Goal: Information Seeking & Learning: Learn about a topic

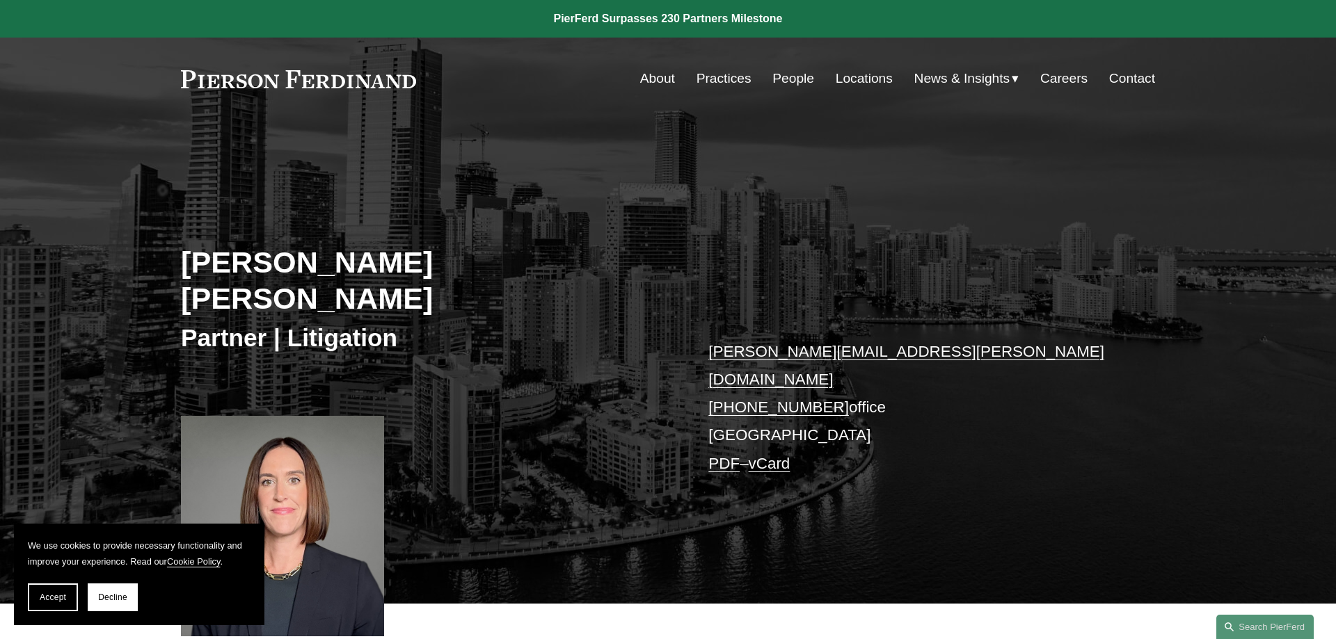
drag, startPoint x: 54, startPoint y: 593, endPoint x: 198, endPoint y: 485, distance: 179.8
click at [59, 591] on button "Accept" at bounding box center [53, 598] width 50 height 28
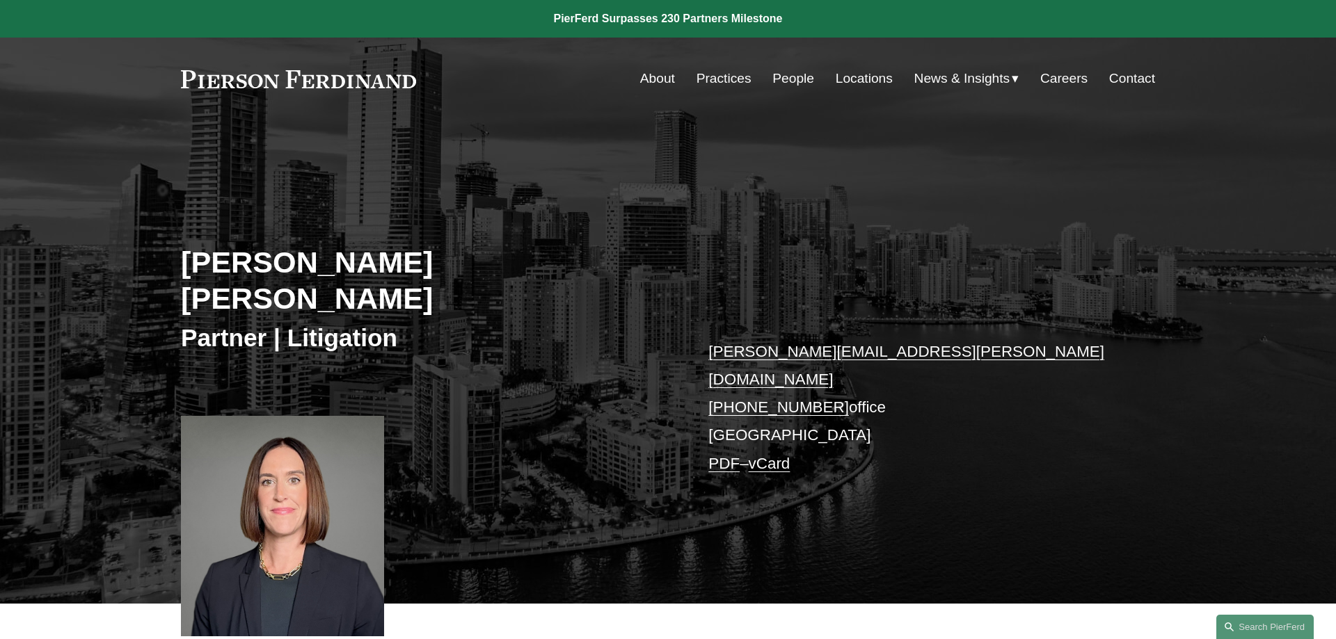
click at [785, 76] on link "People" at bounding box center [793, 78] width 42 height 26
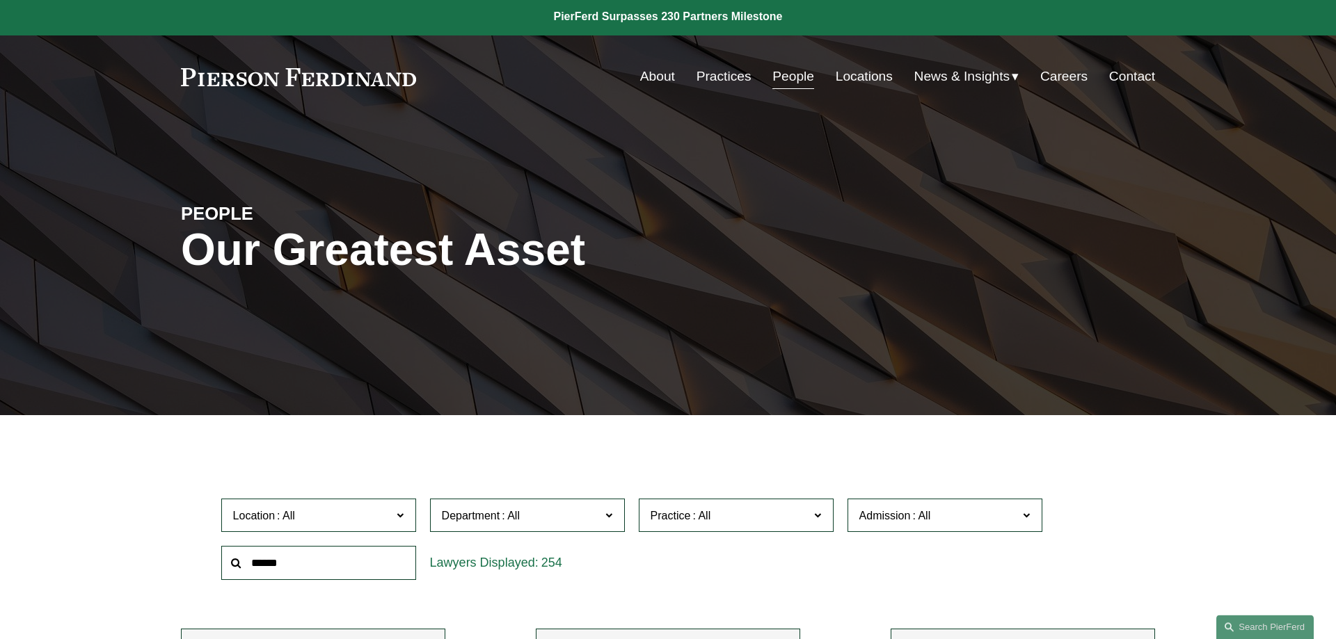
scroll to position [284, 0]
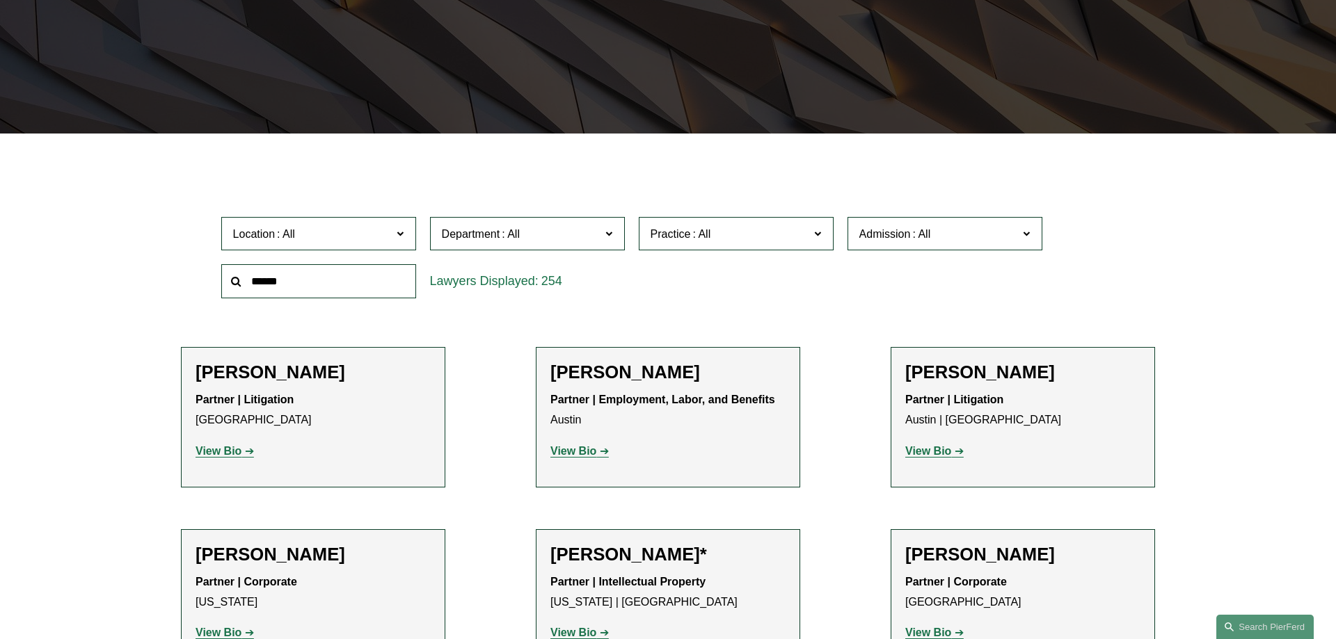
click at [317, 230] on span "Location" at bounding box center [312, 234] width 159 height 19
click at [0, 0] on link "Miami" at bounding box center [0, 0] width 0 height 0
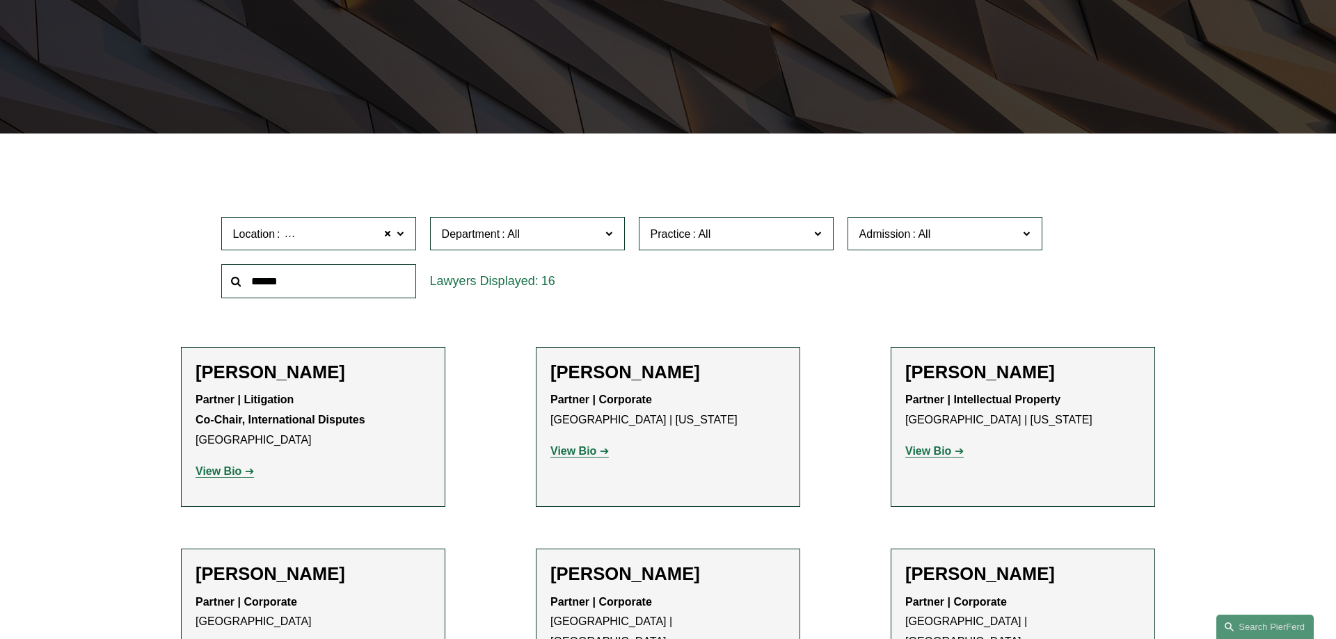
click at [230, 373] on h2 "Tiffany N. Comprés" at bounding box center [313, 373] width 235 height 22
click at [227, 470] on strong "View Bio" at bounding box center [219, 471] width 46 height 12
click at [572, 457] on strong "View Bio" at bounding box center [573, 451] width 46 height 12
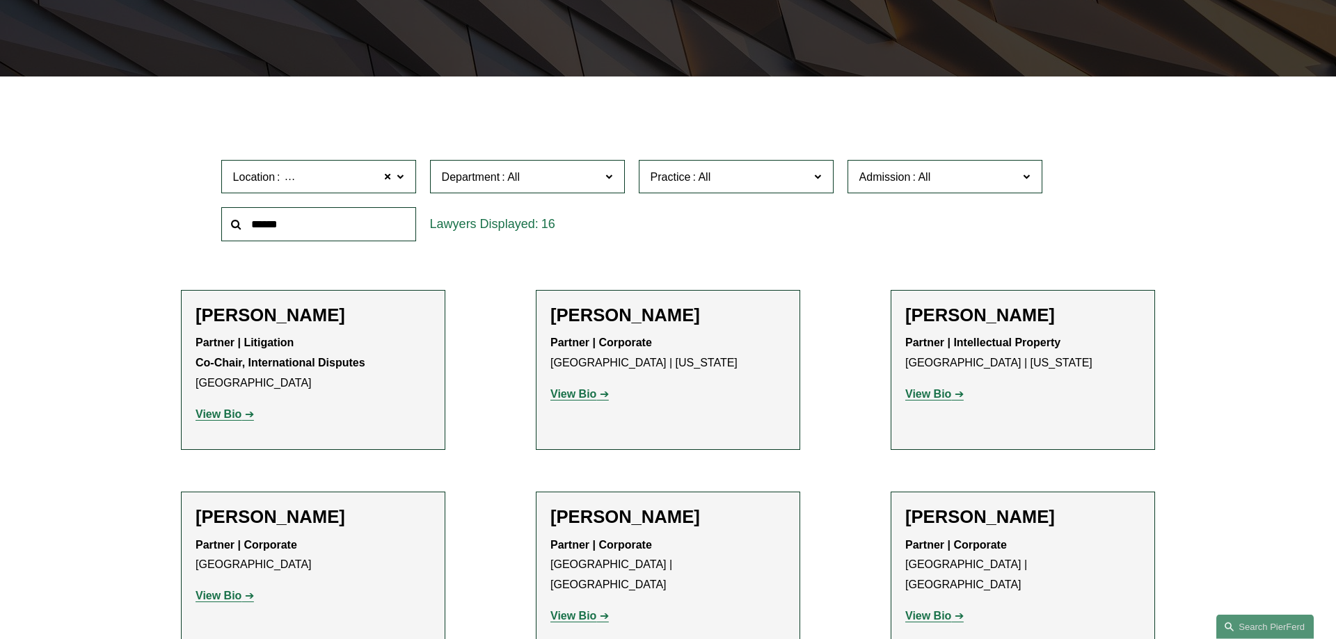
scroll to position [568, 0]
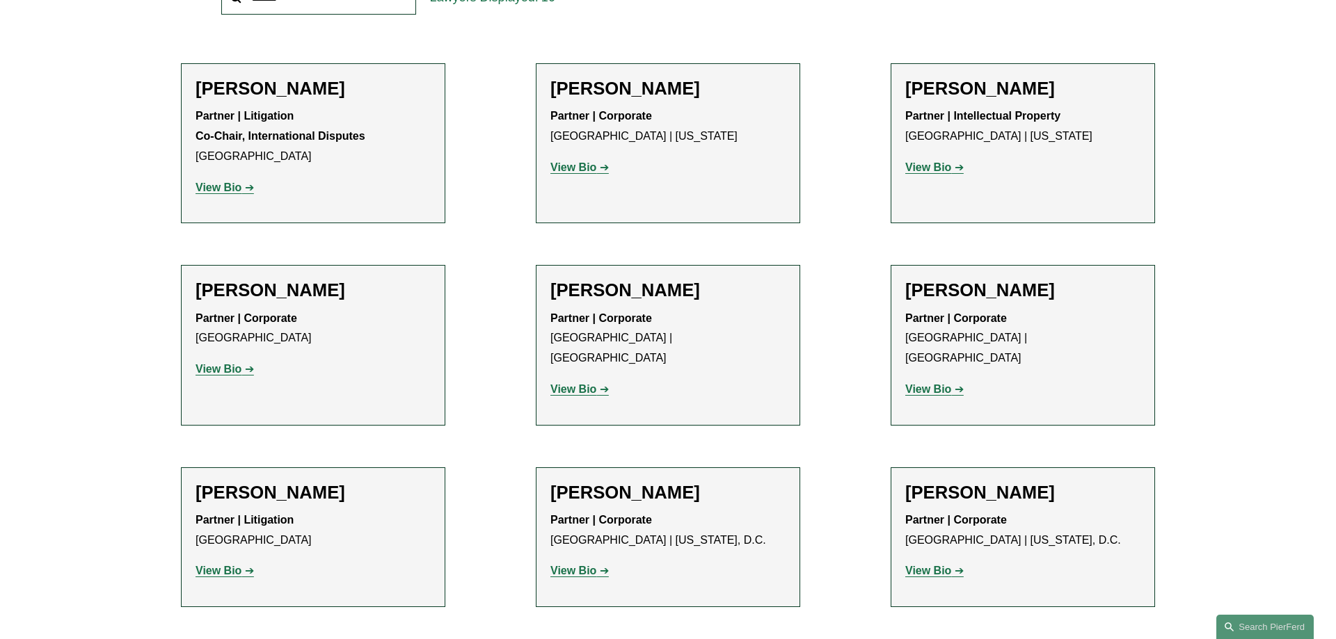
click at [219, 366] on strong "View Bio" at bounding box center [219, 369] width 46 height 12
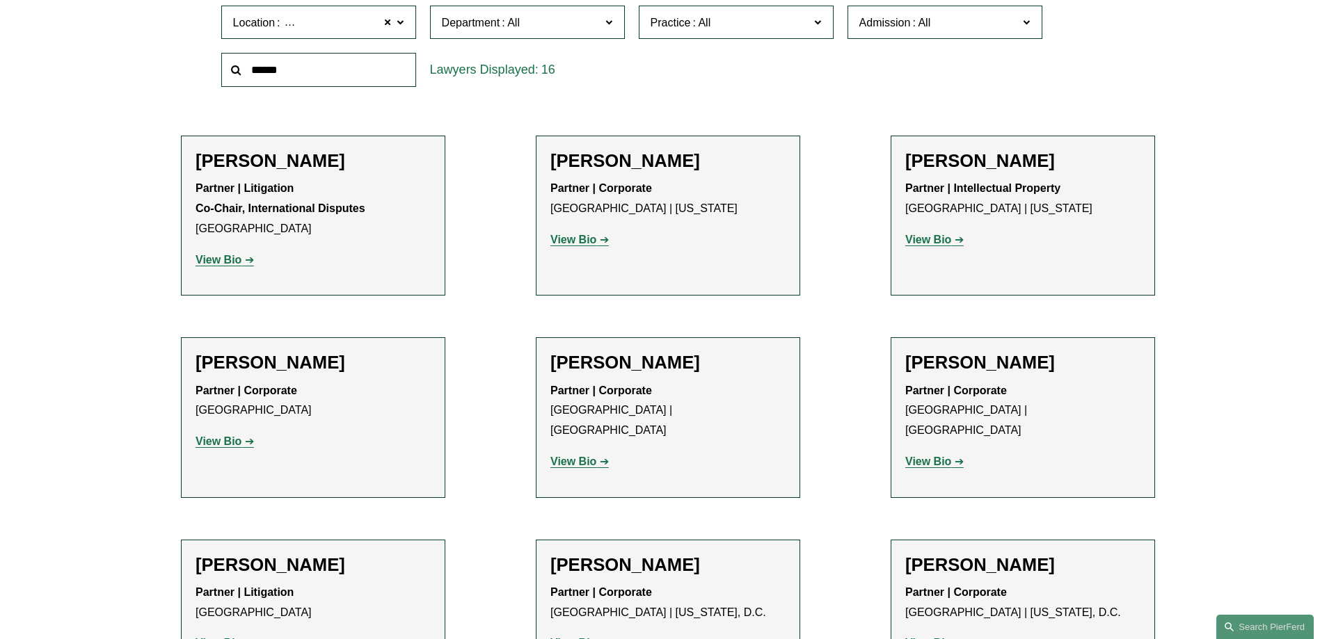
scroll to position [497, 0]
click at [912, 454] on strong "View Bio" at bounding box center [928, 460] width 46 height 12
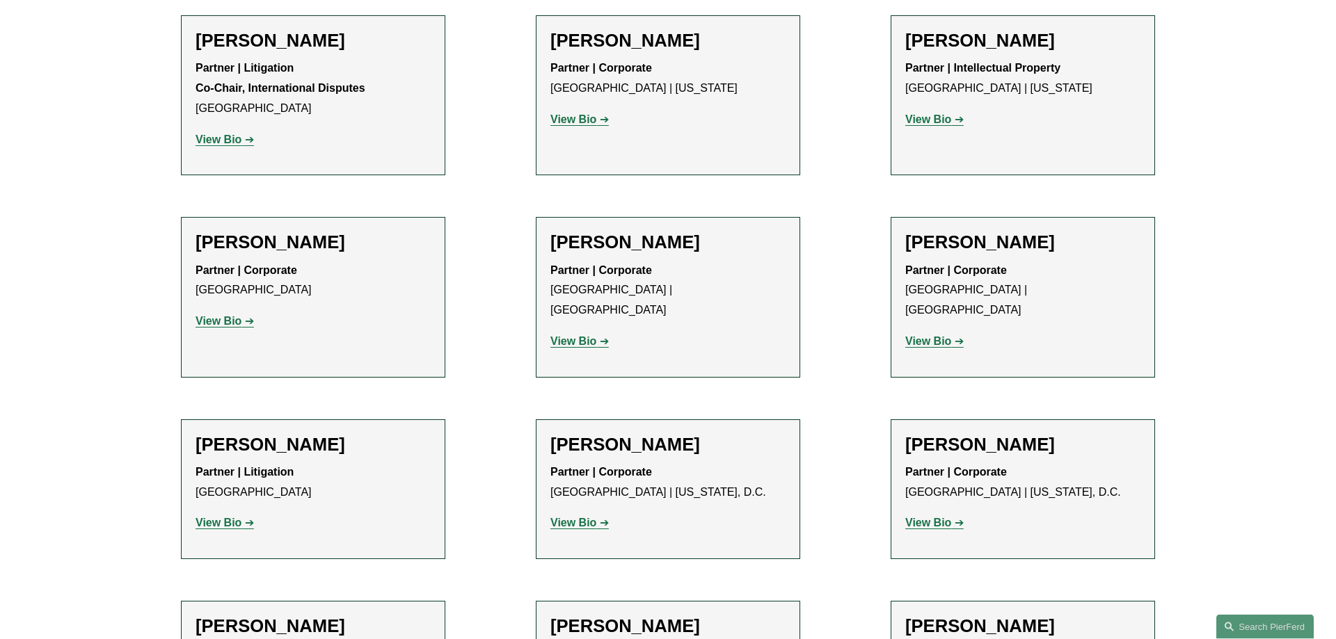
scroll to position [639, 0]
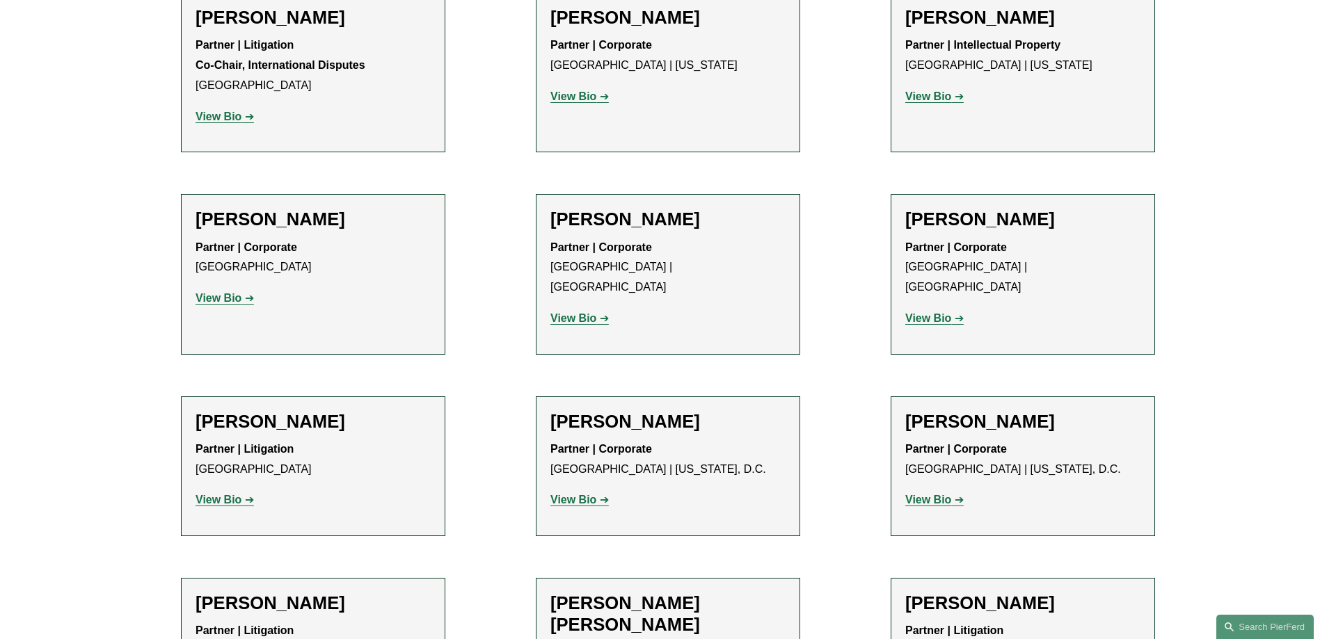
click at [227, 494] on strong "View Bio" at bounding box center [219, 500] width 46 height 12
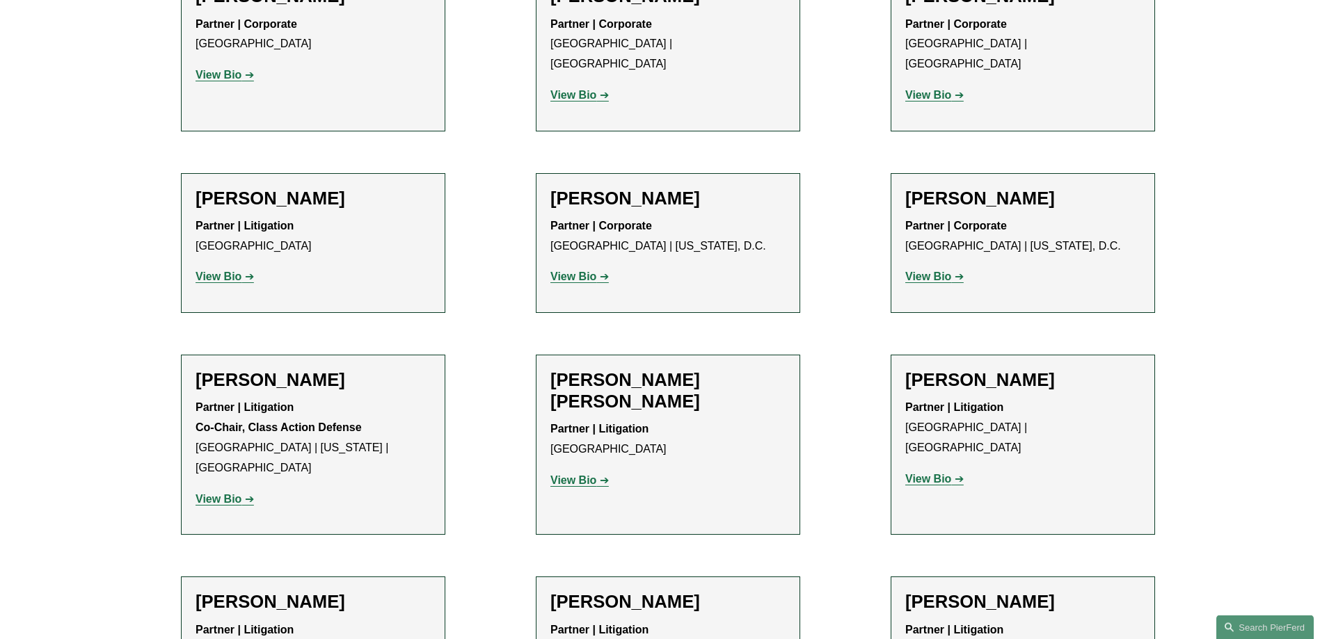
scroll to position [866, 0]
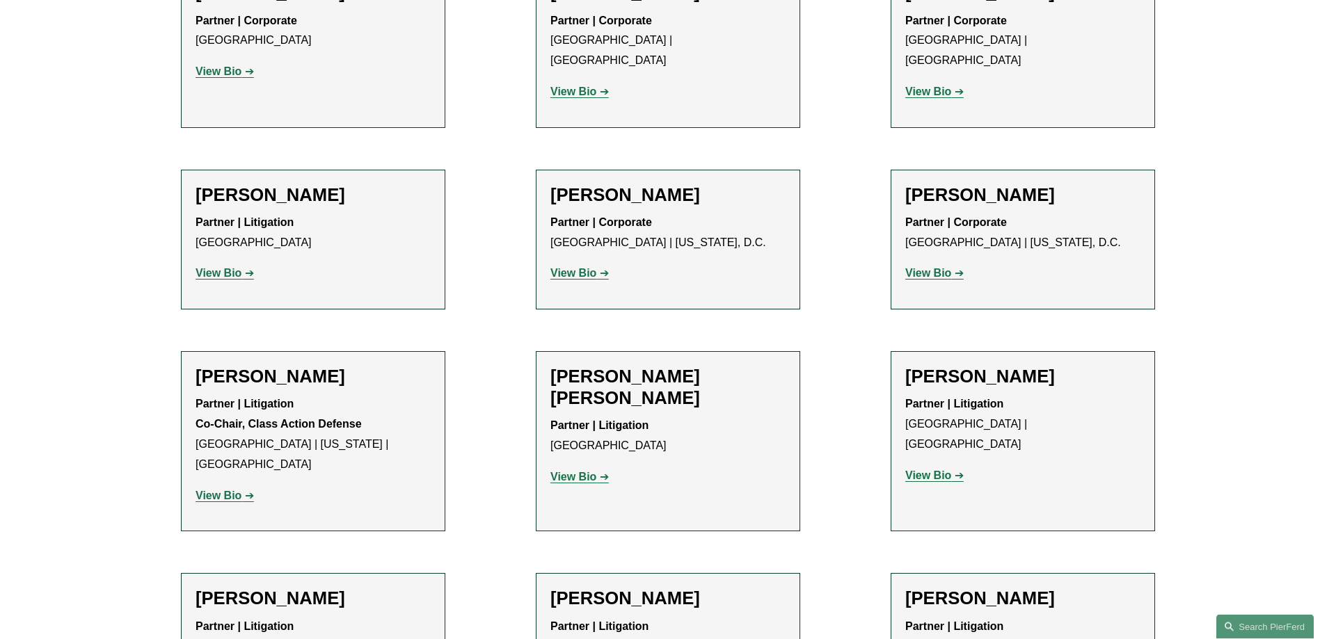
click at [244, 490] on link "View Bio" at bounding box center [225, 496] width 58 height 12
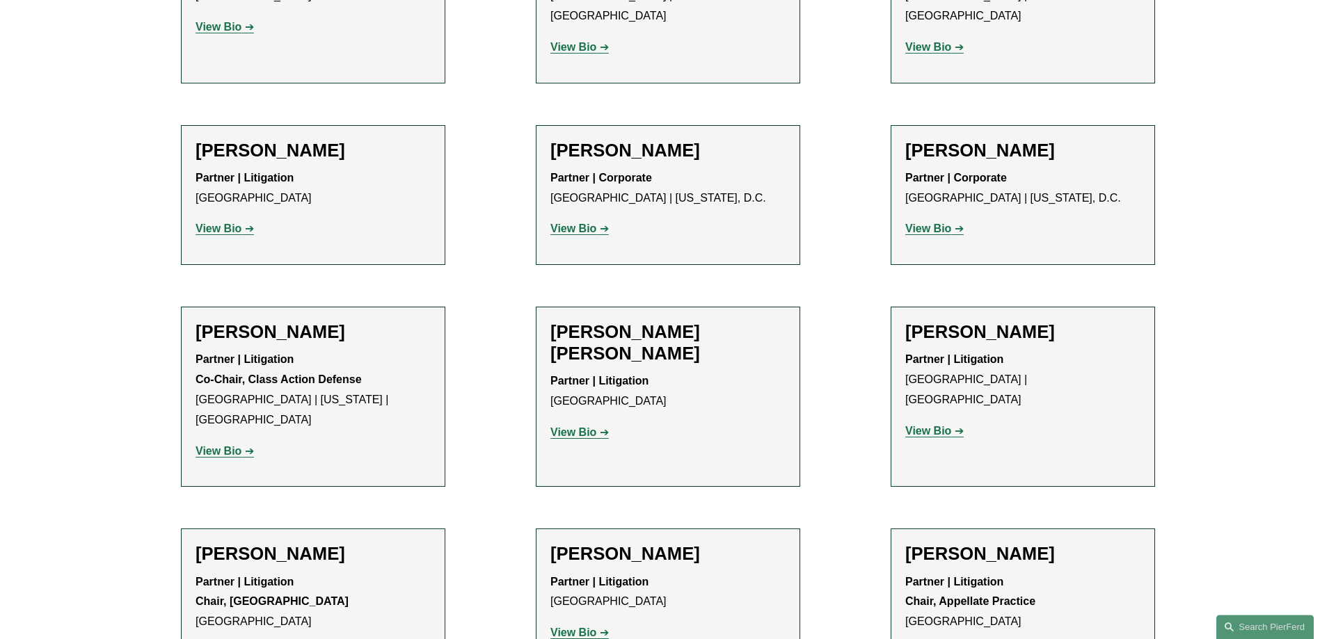
scroll to position [937, 0]
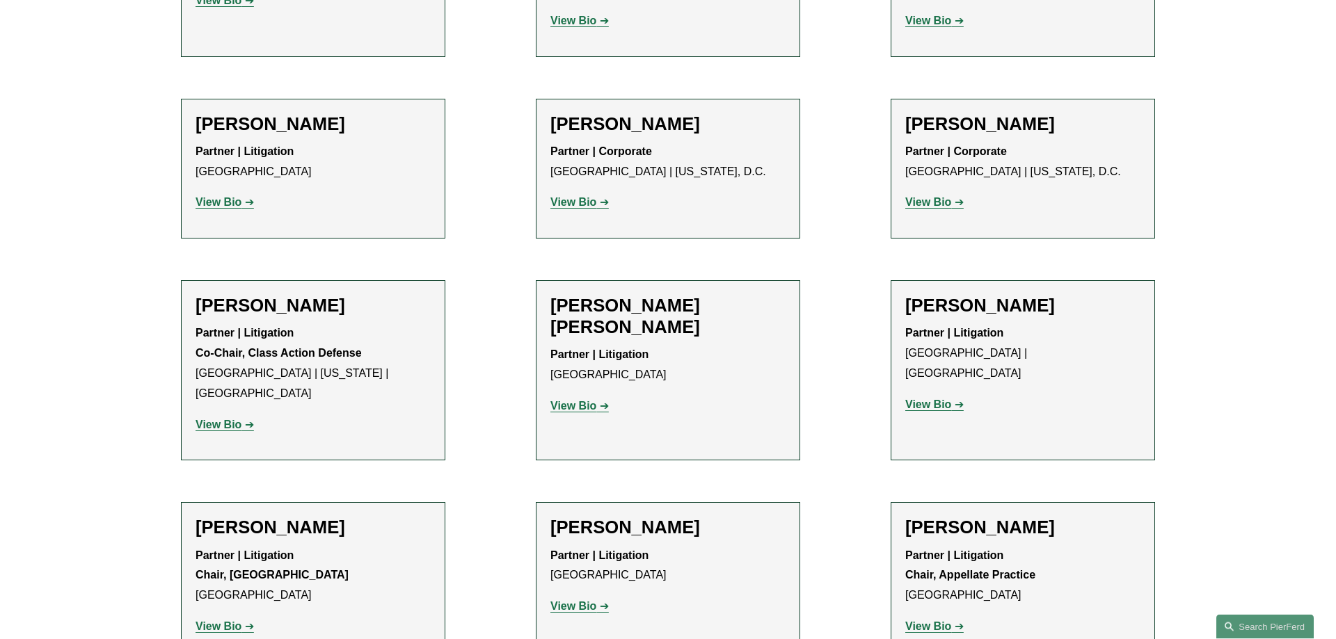
click at [562, 600] on strong "View Bio" at bounding box center [573, 606] width 46 height 12
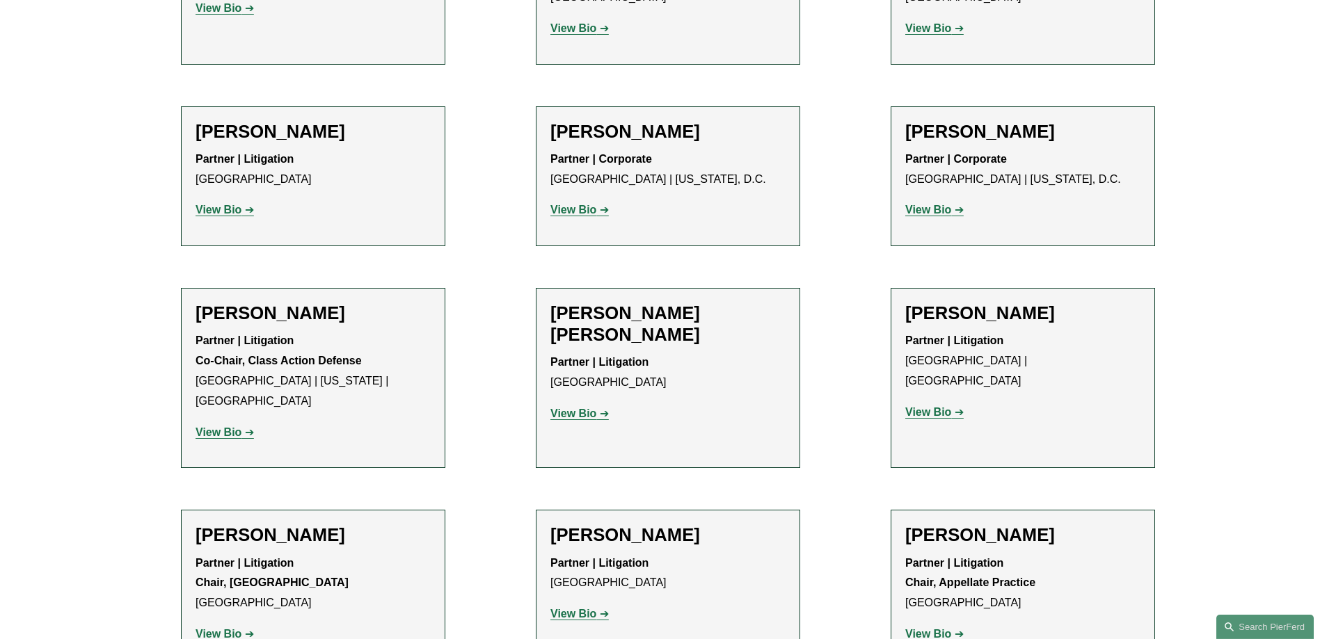
scroll to position [1149, 0]
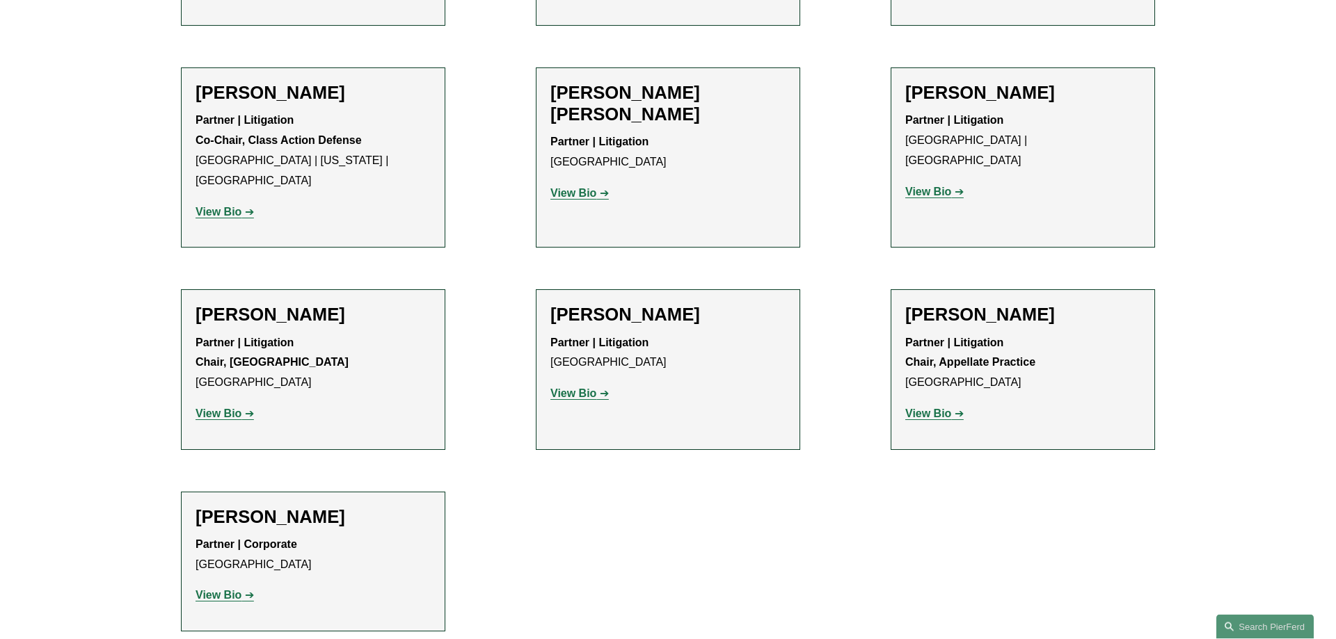
click at [941, 408] on strong "View Bio" at bounding box center [928, 414] width 46 height 12
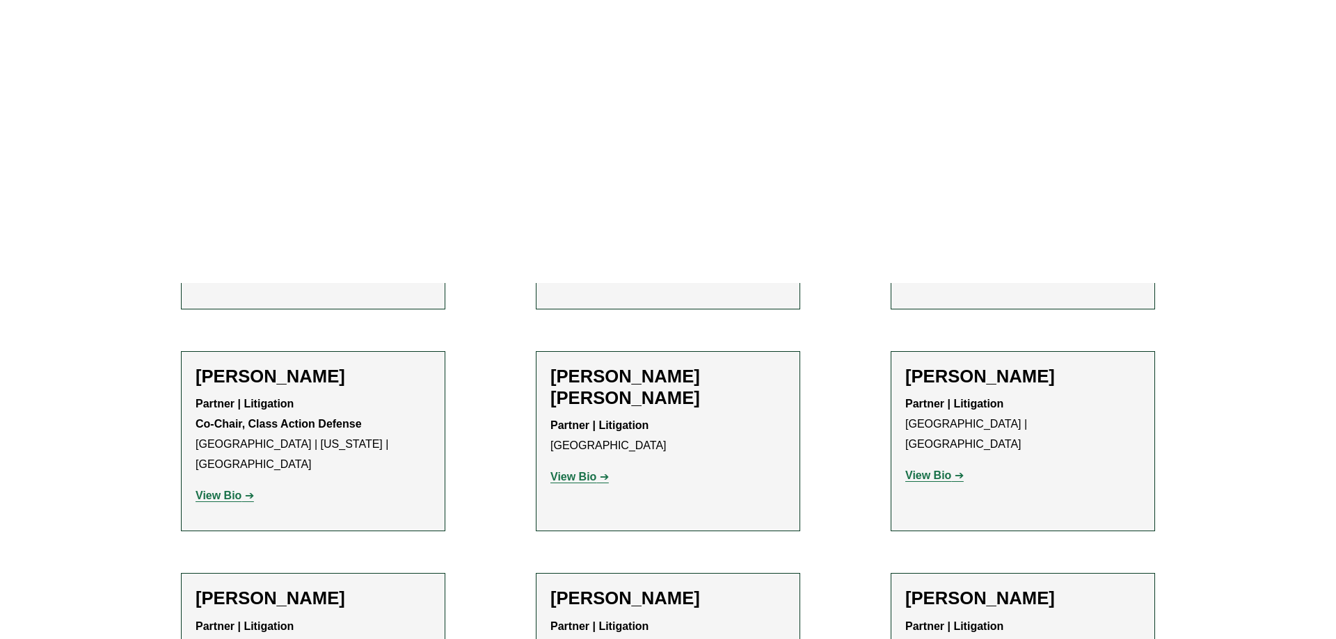
drag, startPoint x: 931, startPoint y: 151, endPoint x: 928, endPoint y: 431, distance: 280.4
click at [931, 198] on strong "View Bio" at bounding box center [928, 192] width 46 height 12
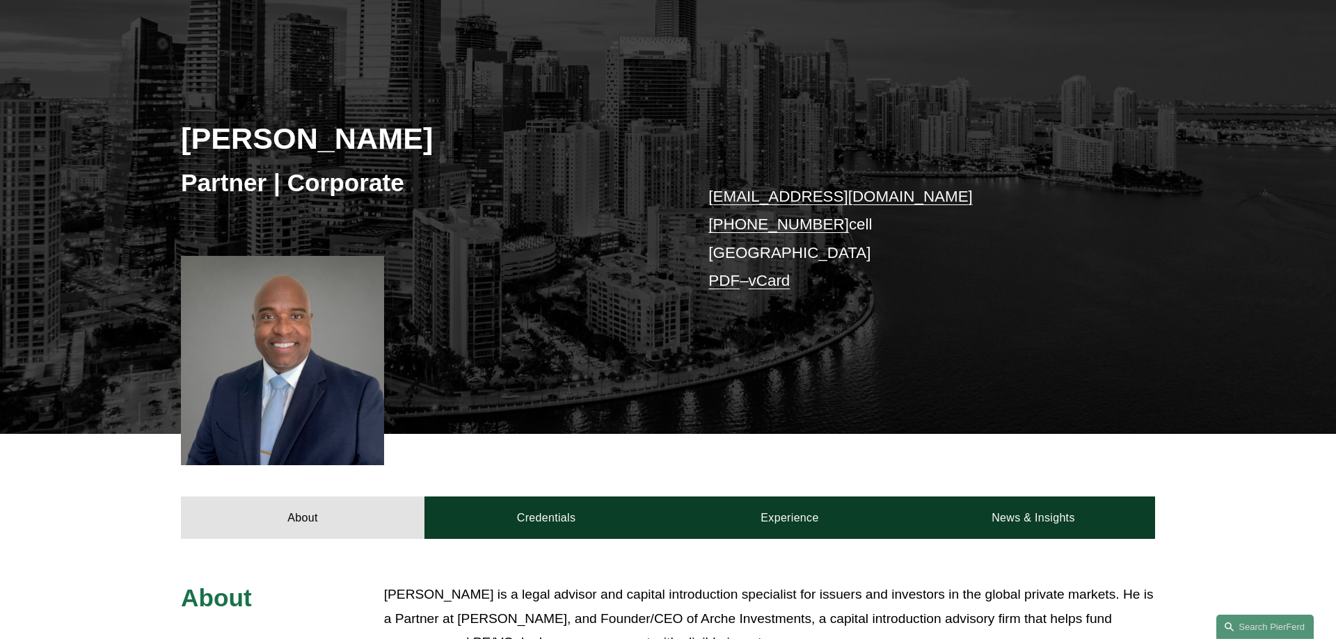
scroll to position [142, 0]
